Goal: Transaction & Acquisition: Purchase product/service

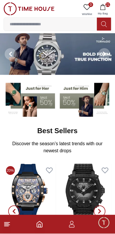
click at [107, 3] on span "21" at bounding box center [108, 4] width 5 height 5
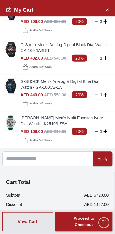
scroll to position [458, 0]
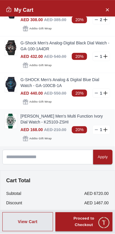
click at [40, 122] on link "[PERSON_NAME] Men's Multi Function Ivory Dial Watch - K25103-ZSHI" at bounding box center [66, 120] width 90 height 12
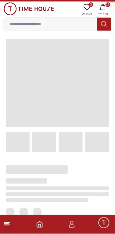
click at [15, 122] on span at bounding box center [58, 83] width 104 height 88
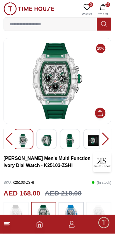
click at [61, 96] on img at bounding box center [58, 81] width 98 height 77
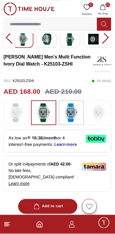
scroll to position [102, 0]
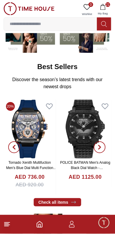
scroll to position [64, 0]
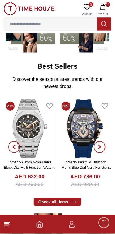
click at [62, 129] on img at bounding box center [85, 129] width 53 height 59
click at [76, 126] on img at bounding box center [85, 129] width 53 height 59
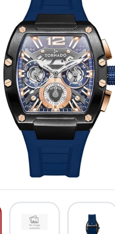
scroll to position [1, 0]
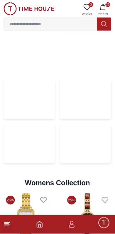
scroll to position [1269, 0]
